Goal: Task Accomplishment & Management: Complete application form

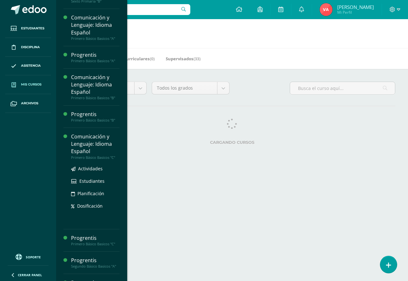
scroll to position [254, 0]
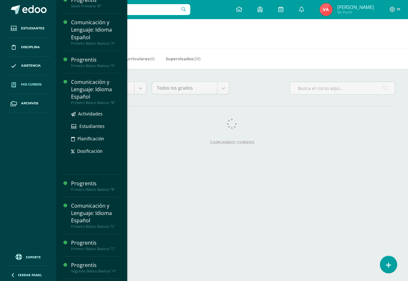
click at [94, 98] on div "Comunicación y Lenguaje: Idioma Español" at bounding box center [95, 89] width 48 height 22
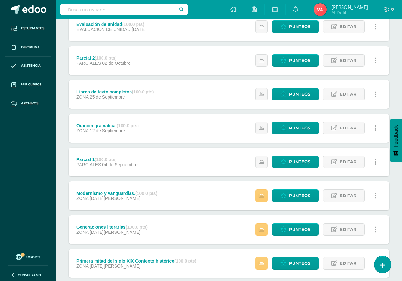
scroll to position [96, 0]
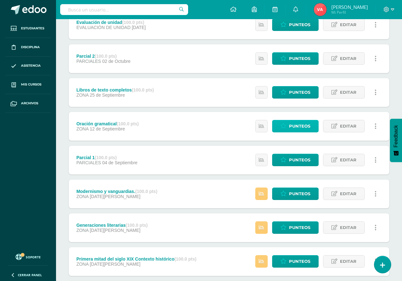
click at [305, 123] on span "Punteos" at bounding box center [299, 126] width 21 height 12
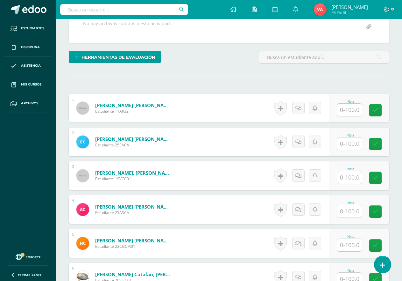
scroll to position [128, 0]
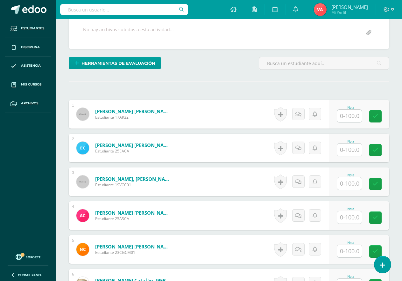
click at [347, 113] on input "text" at bounding box center [349, 116] width 25 height 12
type input "90"
click at [381, 117] on icon at bounding box center [380, 115] width 6 height 5
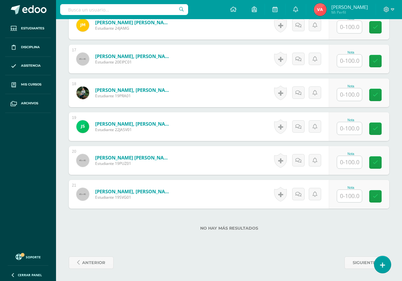
scroll to position [724, 0]
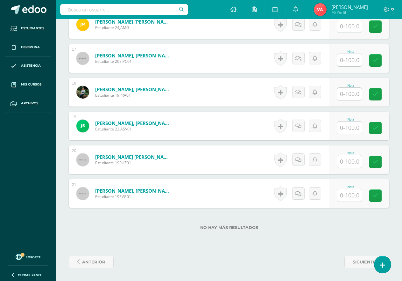
click at [352, 162] on input "text" at bounding box center [349, 161] width 25 height 12
type input "80"
click at [377, 161] on icon at bounding box center [380, 161] width 6 height 5
click at [354, 195] on input "text" at bounding box center [349, 195] width 25 height 12
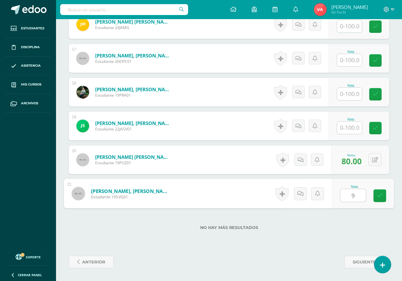
type input "90"
click at [381, 197] on icon at bounding box center [380, 195] width 6 height 5
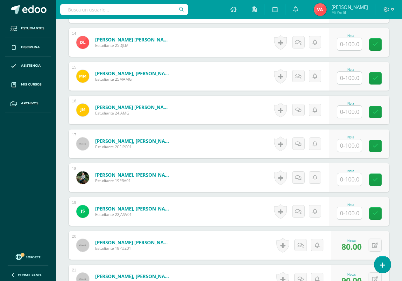
scroll to position [628, 0]
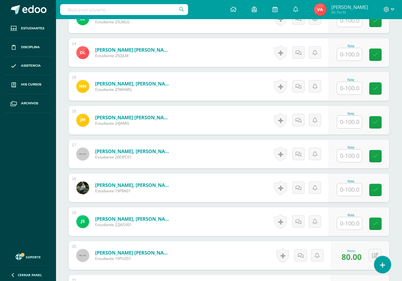
click at [348, 123] on input "text" at bounding box center [349, 122] width 25 height 12
type input "80"
click at [377, 123] on icon at bounding box center [380, 121] width 6 height 5
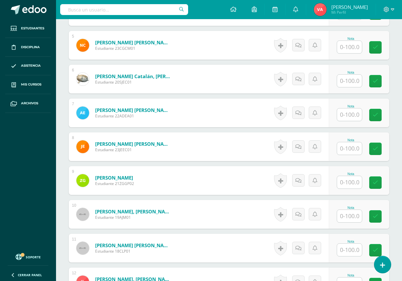
scroll to position [341, 0]
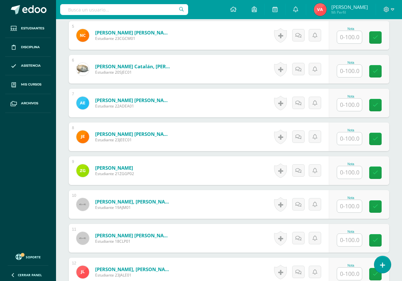
click at [351, 140] on input "text" at bounding box center [349, 138] width 25 height 12
type input "70"
click at [381, 140] on icon at bounding box center [380, 138] width 6 height 5
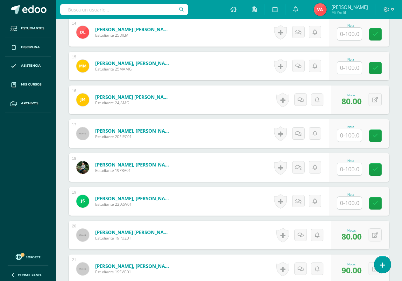
scroll to position [660, 0]
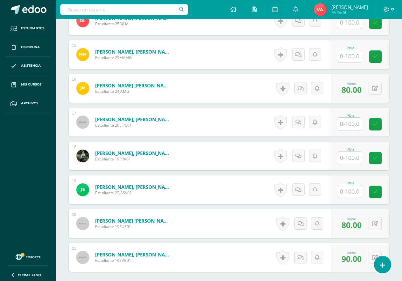
click at [349, 155] on input "text" at bounding box center [349, 157] width 25 height 12
type input "70"
click at [378, 158] on icon at bounding box center [380, 157] width 6 height 5
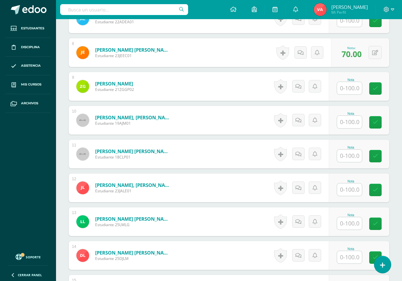
scroll to position [437, 0]
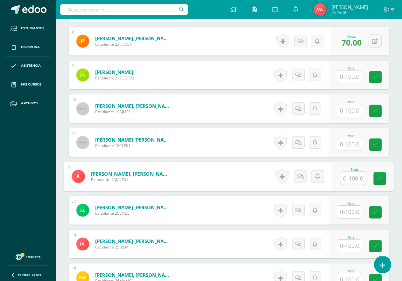
click at [353, 177] on input "text" at bounding box center [352, 178] width 25 height 13
type input "70"
click at [383, 180] on link at bounding box center [380, 178] width 13 height 13
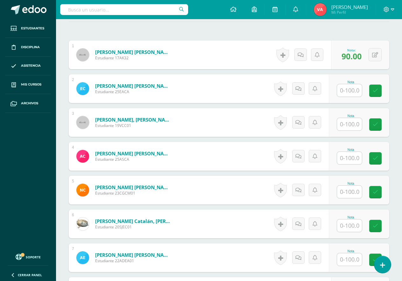
scroll to position [223, 0]
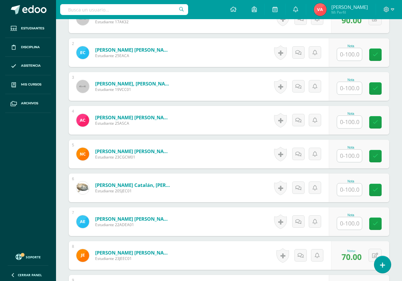
click at [344, 84] on input "text" at bounding box center [349, 88] width 25 height 12
type input "1"
type input "90"
click at [380, 89] on icon at bounding box center [380, 88] width 6 height 5
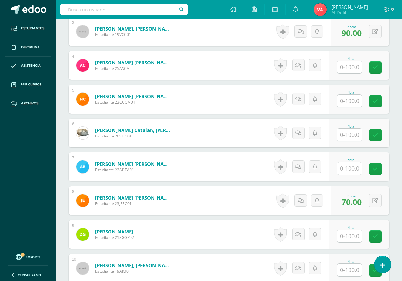
scroll to position [287, 0]
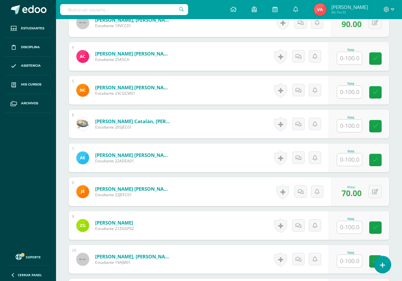
click at [354, 125] on input "text" at bounding box center [349, 125] width 25 height 12
type input "90"
click at [383, 126] on link at bounding box center [380, 126] width 13 height 13
click at [351, 160] on input "text" at bounding box center [349, 159] width 25 height 12
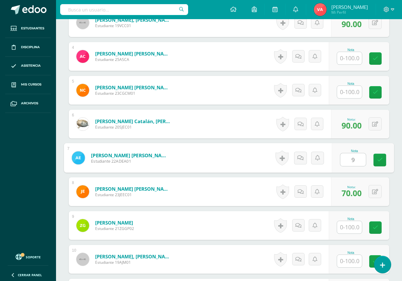
type input "90"
click at [379, 159] on icon at bounding box center [380, 159] width 6 height 5
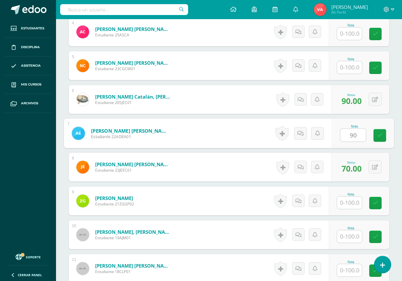
scroll to position [318, 0]
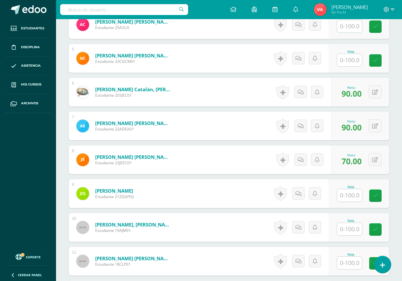
click at [349, 195] on input "text" at bounding box center [349, 195] width 25 height 12
click at [380, 193] on icon at bounding box center [380, 195] width 6 height 5
type input "0"
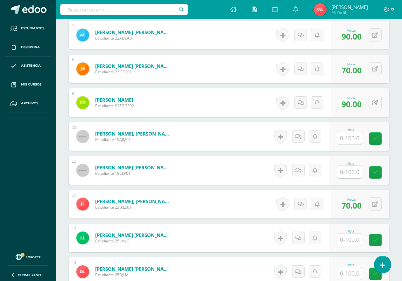
scroll to position [446, 0]
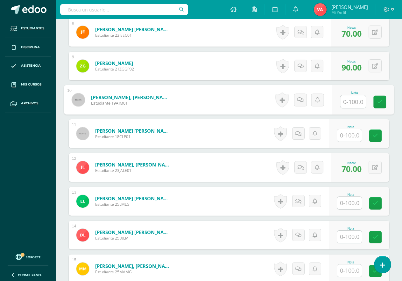
click at [349, 98] on input "text" at bounding box center [352, 101] width 25 height 13
type input "0"
click at [379, 100] on icon at bounding box center [380, 101] width 6 height 5
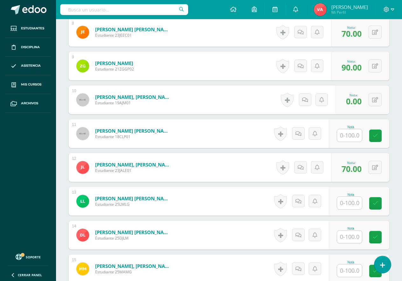
click at [353, 136] on input "text" at bounding box center [349, 135] width 25 height 12
type input "90"
click at [385, 135] on link at bounding box center [380, 135] width 13 height 13
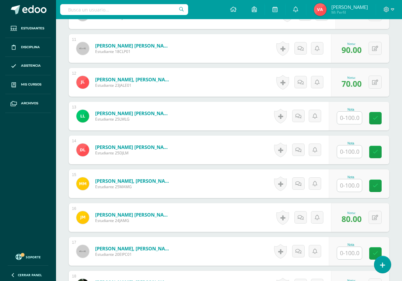
scroll to position [541, 0]
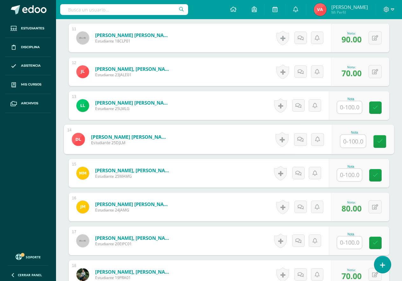
click at [348, 140] on input "text" at bounding box center [352, 141] width 25 height 13
click at [378, 141] on icon at bounding box center [380, 141] width 6 height 5
type input "0"
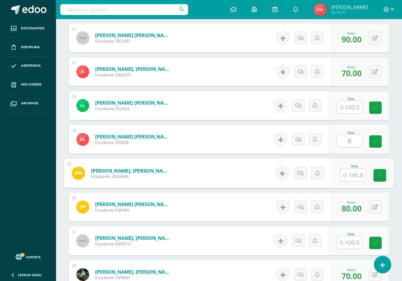
click at [350, 178] on input "text" at bounding box center [352, 174] width 25 height 13
click at [357, 175] on input "text" at bounding box center [352, 174] width 25 height 13
type input "0"
click at [379, 176] on icon at bounding box center [380, 174] width 6 height 5
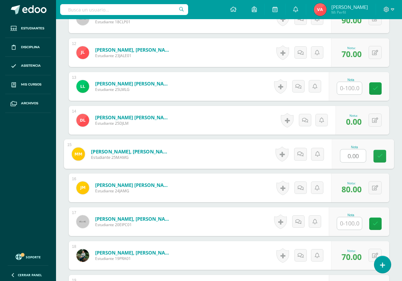
scroll to position [605, 0]
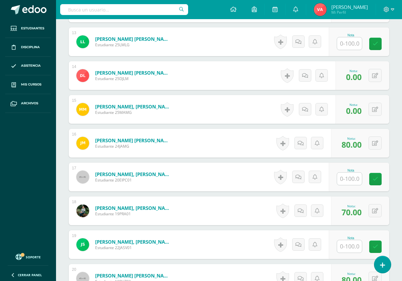
click at [354, 177] on input "text" at bounding box center [349, 178] width 25 height 12
type input "90"
click at [378, 179] on icon at bounding box center [380, 178] width 6 height 5
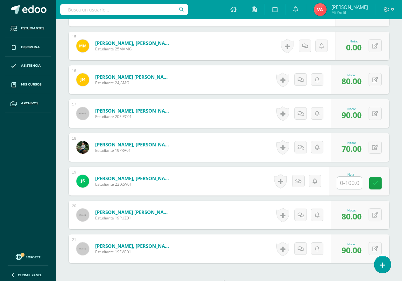
scroll to position [669, 0]
click at [354, 184] on input "text" at bounding box center [349, 182] width 25 height 12
type input "0"
click at [379, 185] on icon at bounding box center [380, 182] width 6 height 5
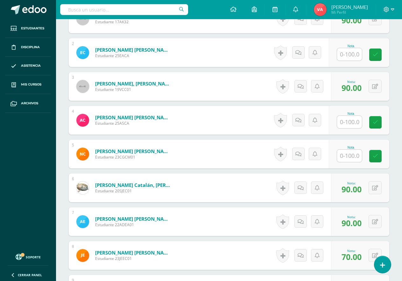
scroll to position [214, 0]
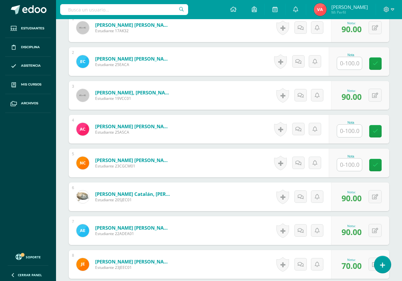
click at [353, 164] on input "text" at bounding box center [349, 164] width 25 height 12
type input "0"
click at [382, 168] on icon at bounding box center [380, 164] width 6 height 5
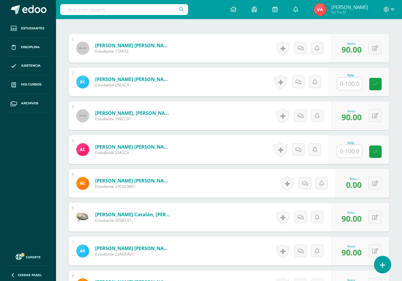
scroll to position [182, 0]
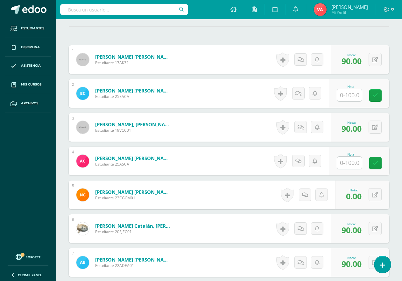
click at [355, 94] on input "text" at bounding box center [349, 95] width 25 height 12
type input "80"
click at [383, 95] on link at bounding box center [380, 95] width 13 height 13
click at [347, 164] on input "text" at bounding box center [349, 162] width 25 height 12
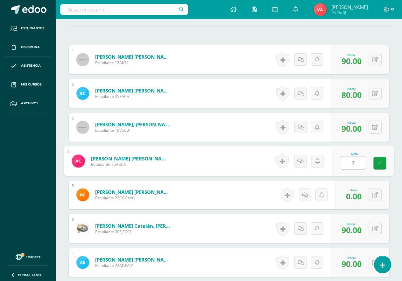
type input "70"
click at [382, 163] on icon at bounding box center [380, 162] width 6 height 5
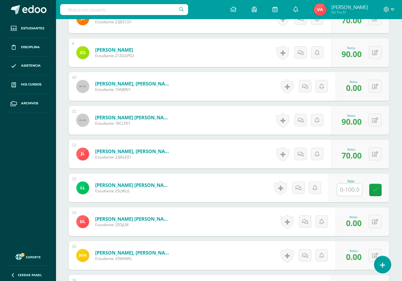
scroll to position [469, 0]
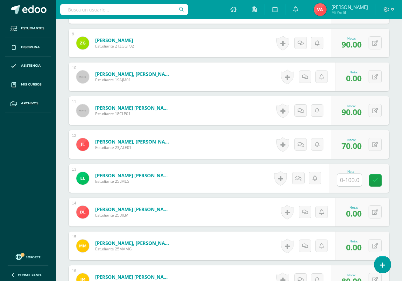
click at [347, 179] on input "text" at bounding box center [349, 180] width 25 height 12
type input "80"
click at [378, 179] on icon at bounding box center [380, 179] width 6 height 5
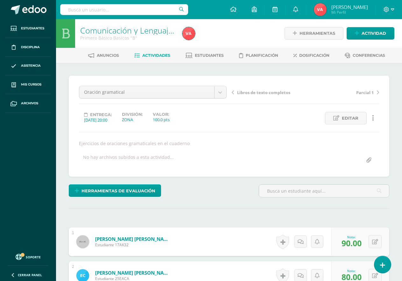
scroll to position [0, 0]
click at [156, 55] on span "Actividades" at bounding box center [156, 55] width 28 height 5
